Goal: Transaction & Acquisition: Purchase product/service

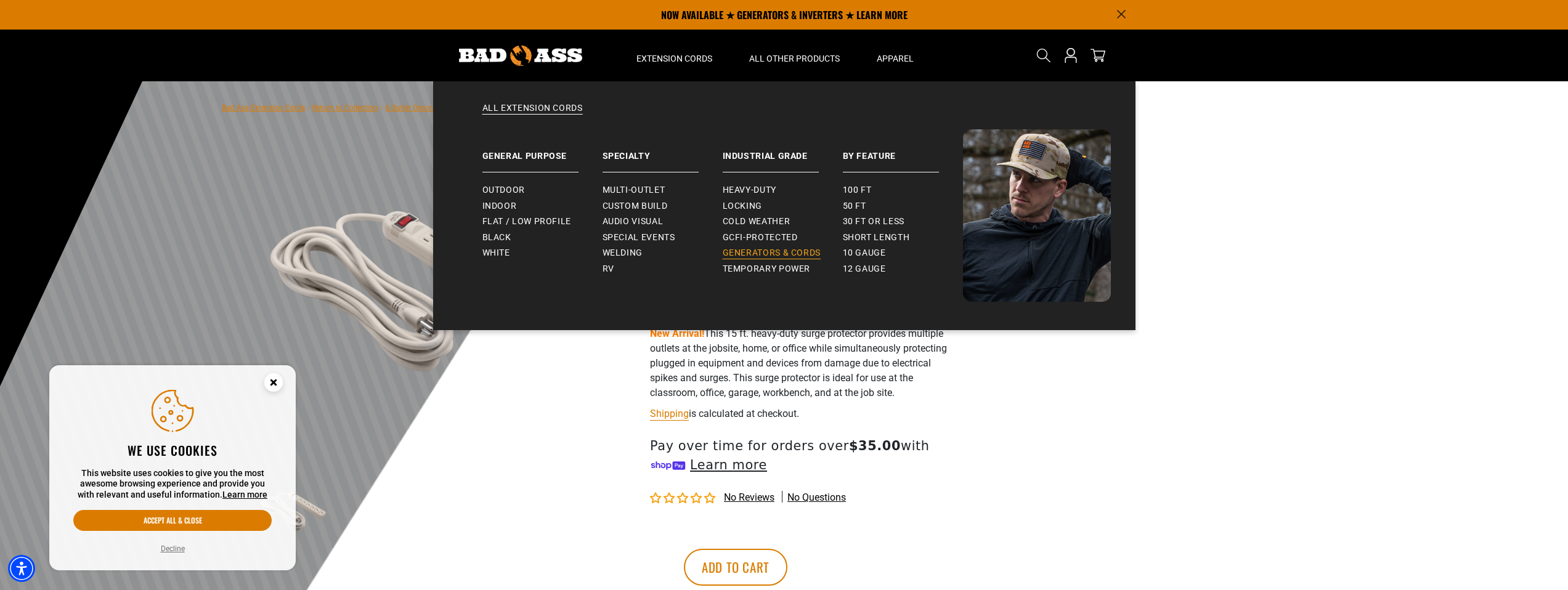
click at [776, 257] on span "Generators & Cords" at bounding box center [772, 253] width 99 height 11
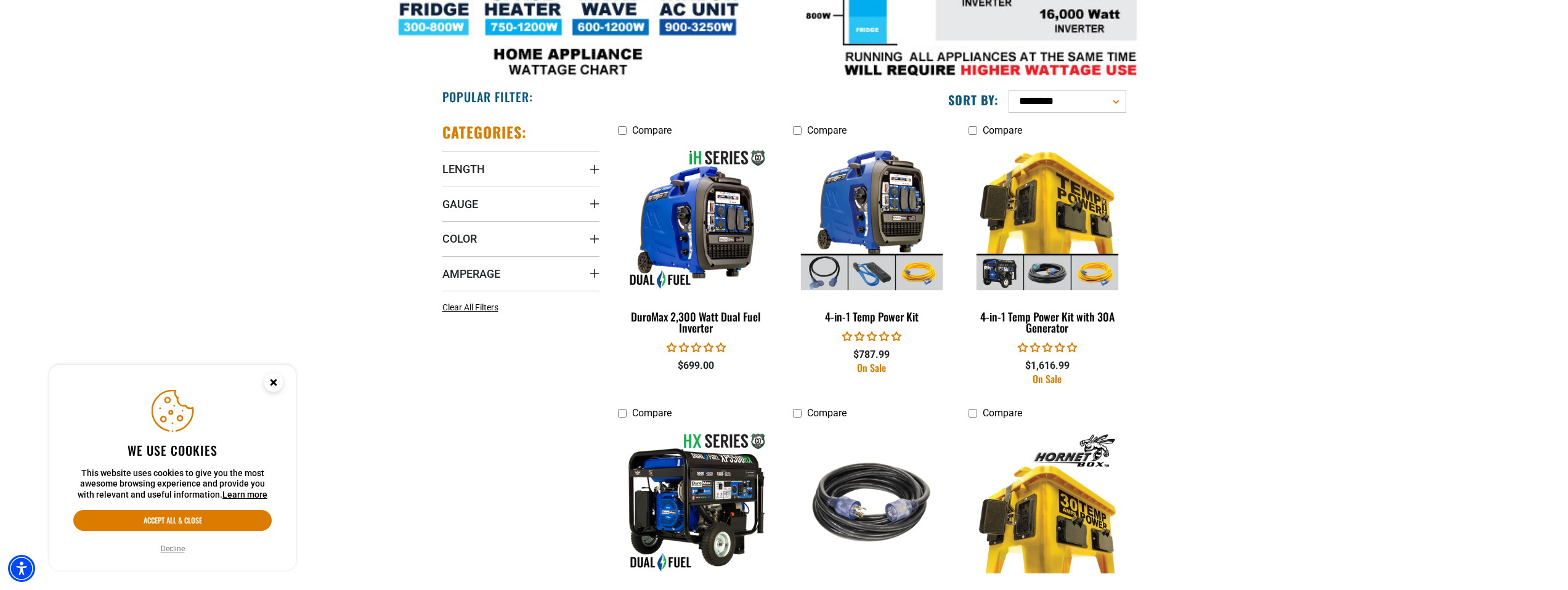
scroll to position [645, 0]
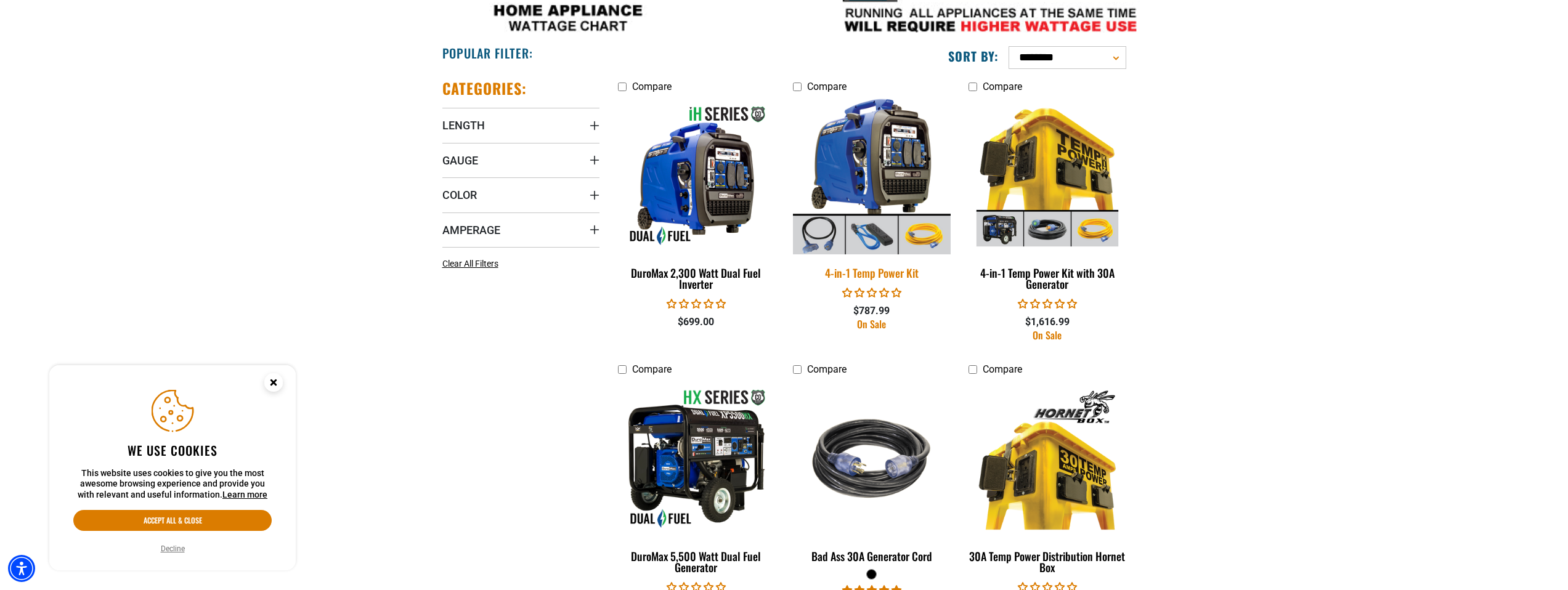
click at [865, 132] on img at bounding box center [871, 175] width 173 height 158
